Goal: Use online tool/utility: Utilize a website feature to perform a specific function

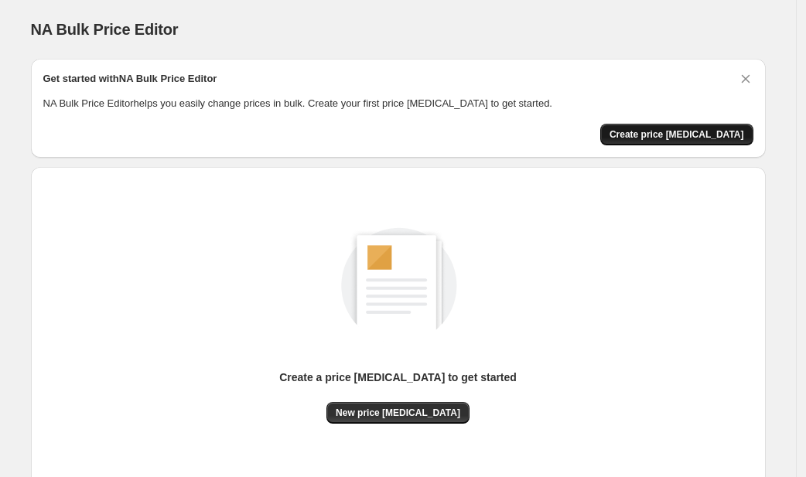
click at [667, 128] on span "Create price [MEDICAL_DATA]" at bounding box center [676, 134] width 135 height 12
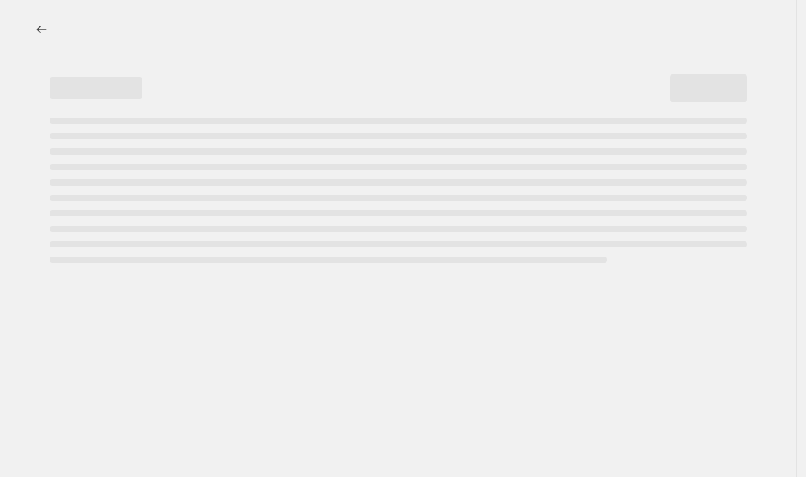
select select "percentage"
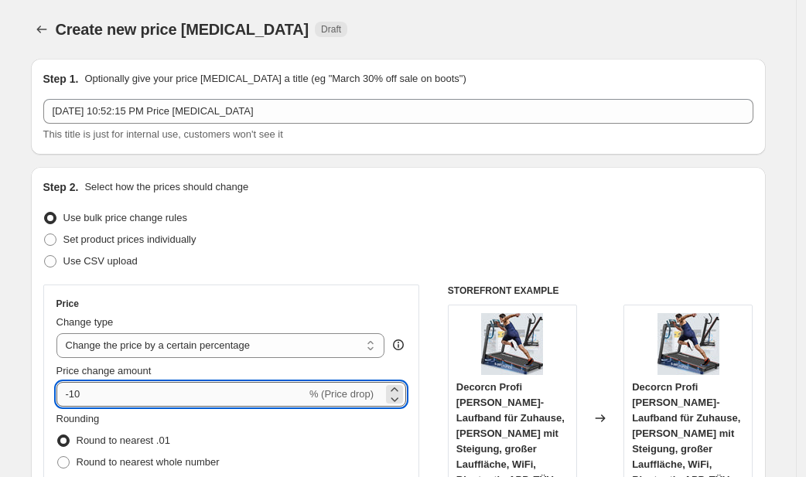
click at [284, 394] on input "-10" at bounding box center [181, 394] width 250 height 25
type input "-1"
type input "-20"
click at [382, 251] on div "Use CSV upload" at bounding box center [398, 262] width 710 height 22
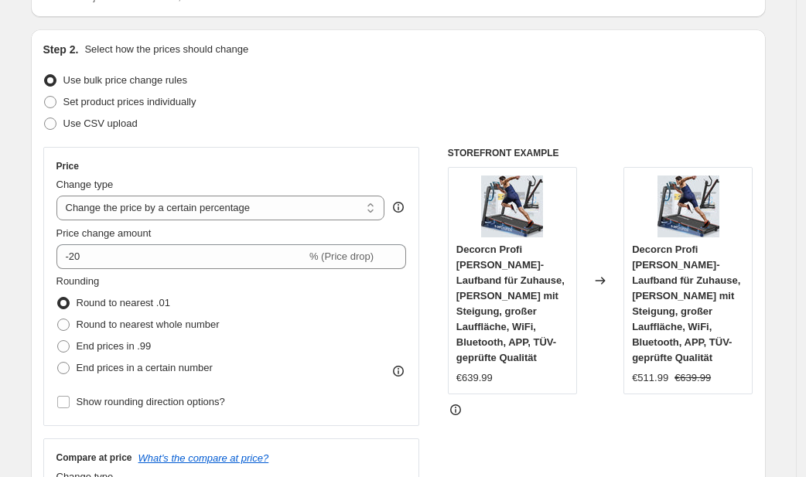
scroll to position [161, 0]
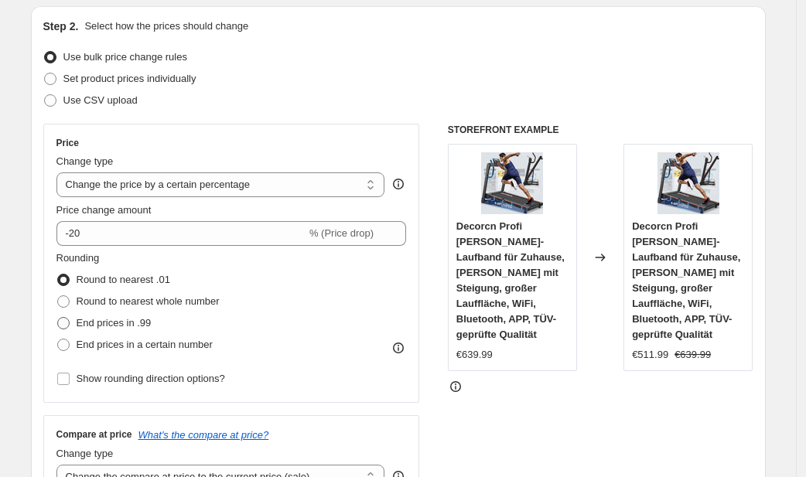
click at [141, 328] on span "End prices in .99" at bounding box center [114, 323] width 75 height 12
click at [58, 318] on input "End prices in .99" at bounding box center [57, 317] width 1 height 1
radio input "true"
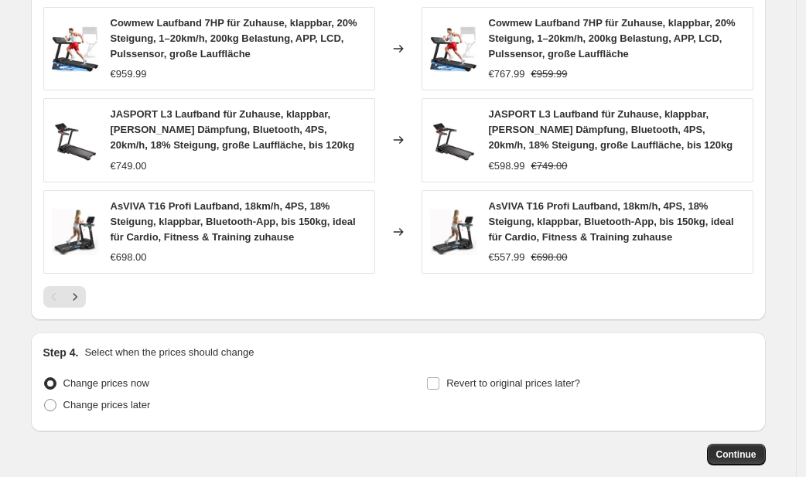
scroll to position [1168, 0]
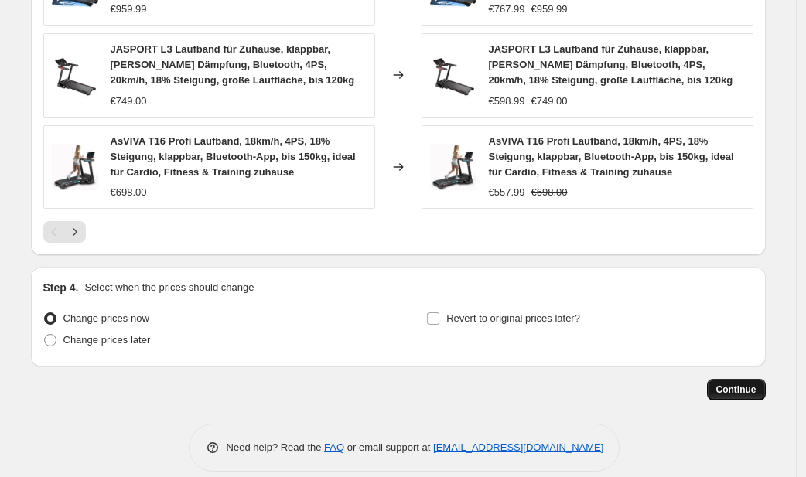
click at [739, 379] on button "Continue" at bounding box center [736, 390] width 59 height 22
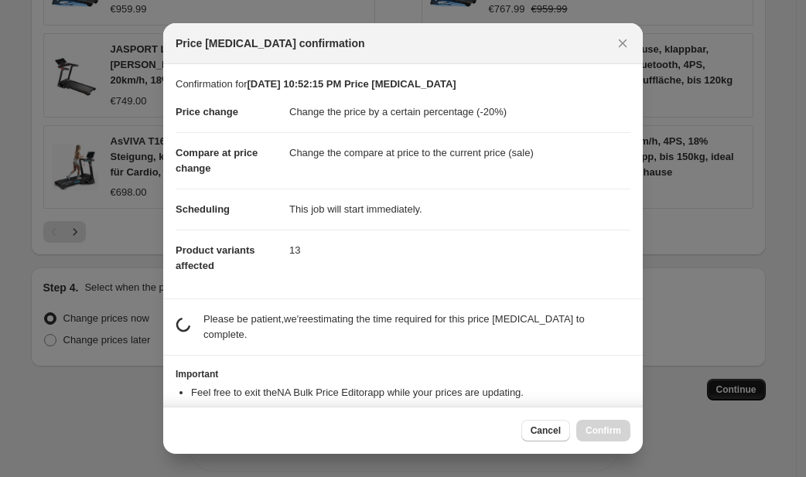
scroll to position [0, 0]
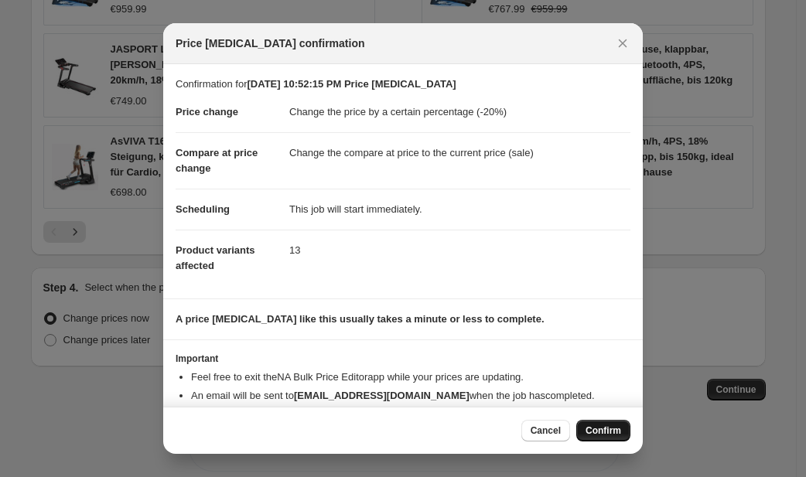
click at [605, 436] on span "Confirm" at bounding box center [603, 431] width 36 height 12
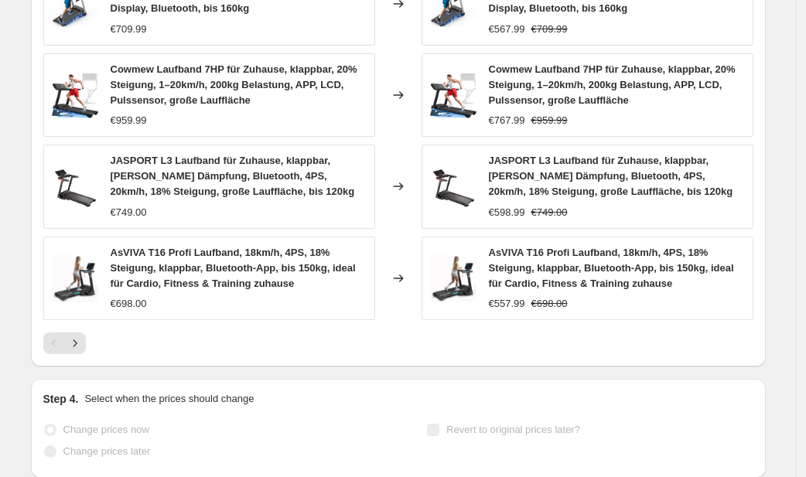
select select "percentage"
